Goal: Download file/media

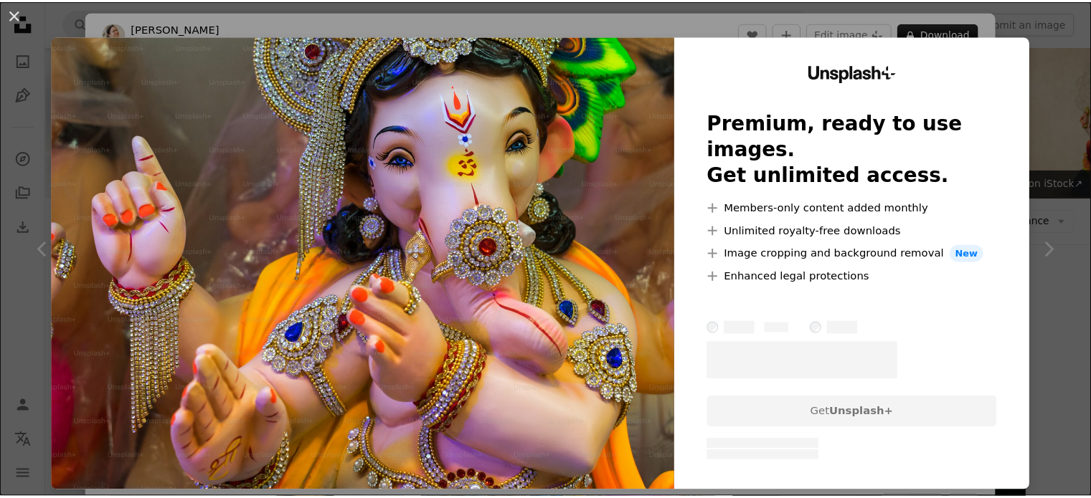
scroll to position [645, 0]
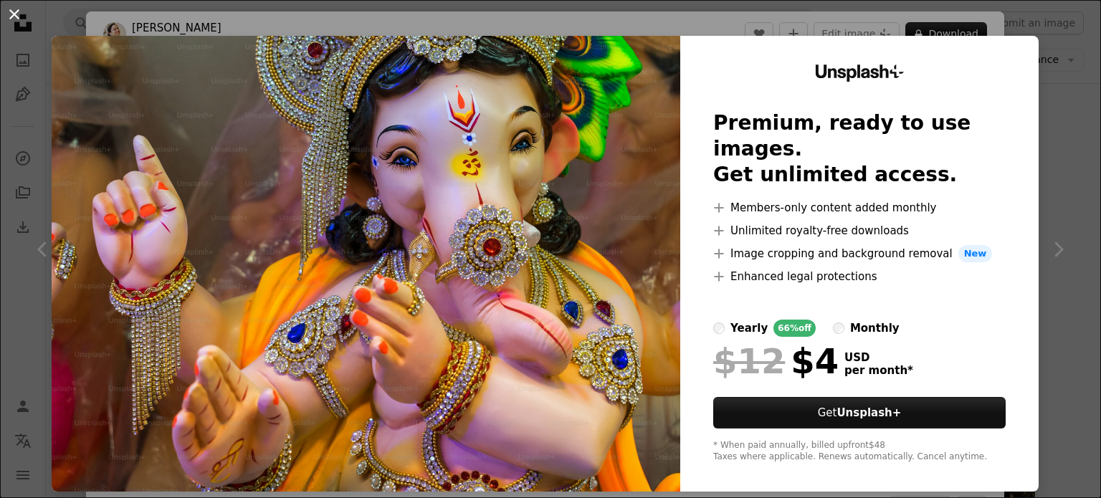
click at [17, 12] on button "An X shape" at bounding box center [14, 14] width 17 height 17
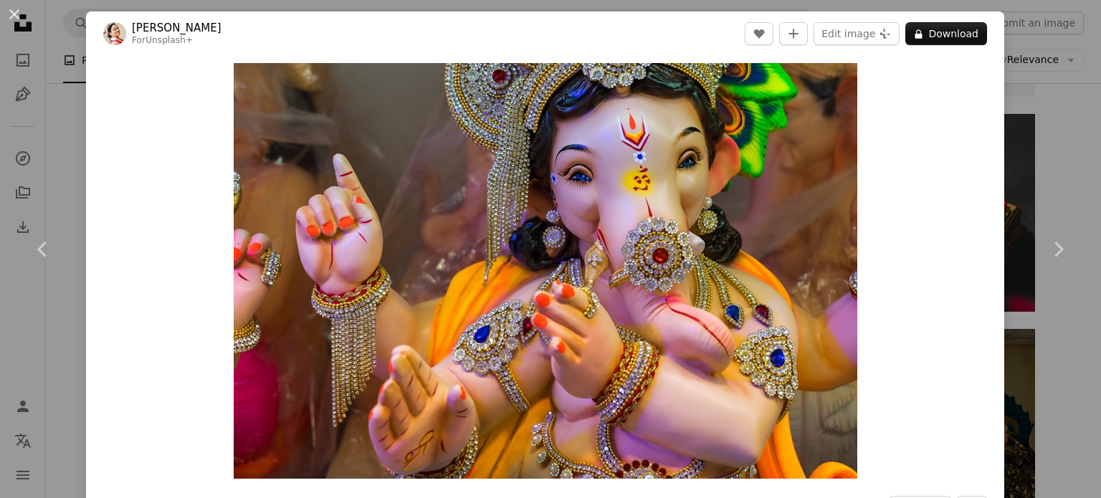
click at [17, 11] on button "An X shape" at bounding box center [14, 14] width 17 height 17
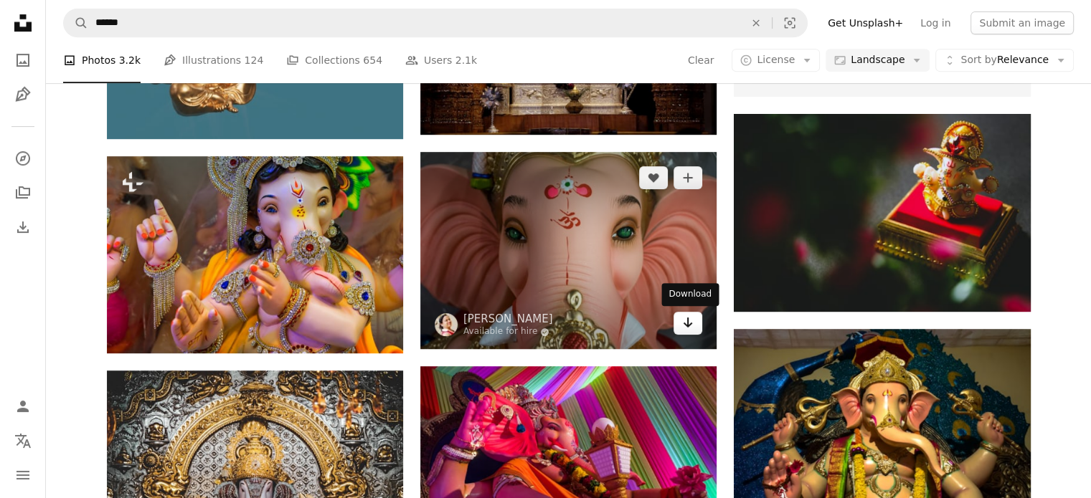
click at [696, 321] on link "Arrow pointing down" at bounding box center [687, 323] width 29 height 23
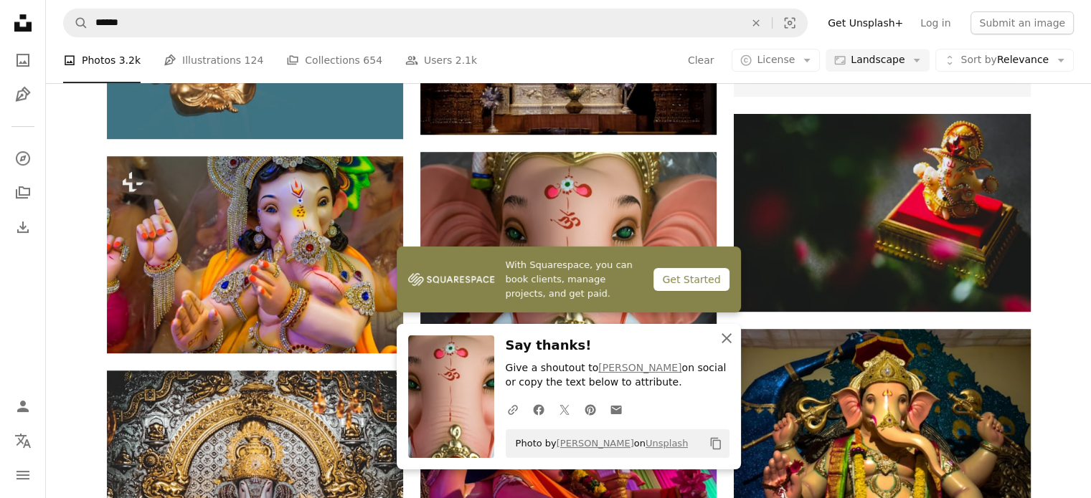
click at [724, 337] on icon "button" at bounding box center [726, 338] width 10 height 10
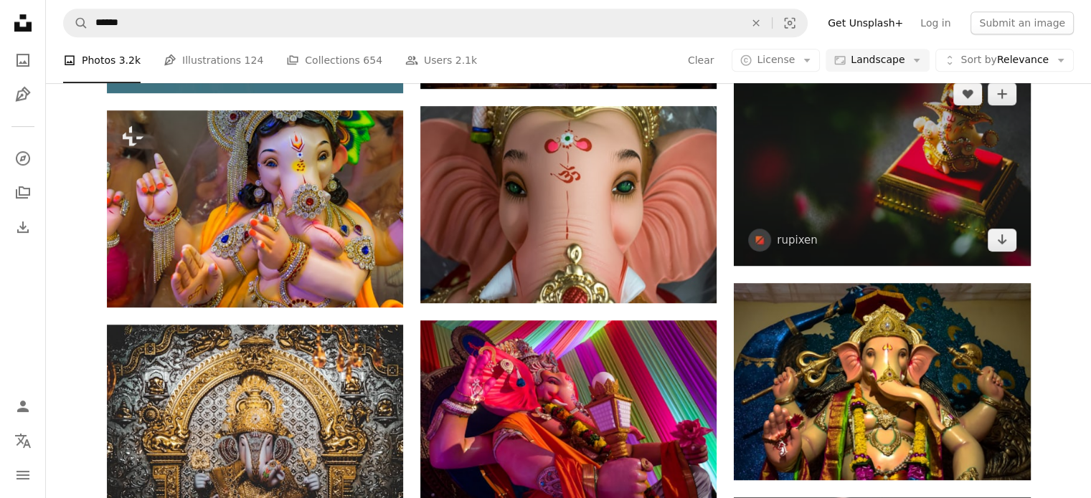
scroll to position [645, 0]
